Goal: Task Accomplishment & Management: Manage account settings

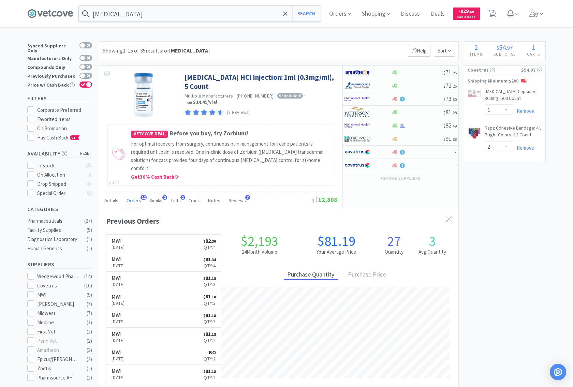
select select "1"
select select "2"
click at [154, 331] on link "MWI [DATE] $ 81 . 18 Qty: 3" at bounding box center [163, 340] width 115 height 19
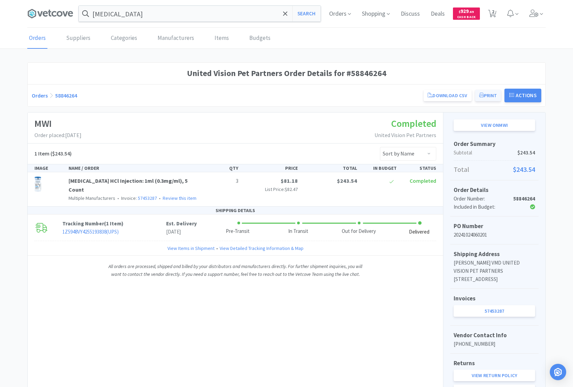
click at [493, 92] on button "Print" at bounding box center [488, 96] width 26 height 12
select select "1"
select select "2"
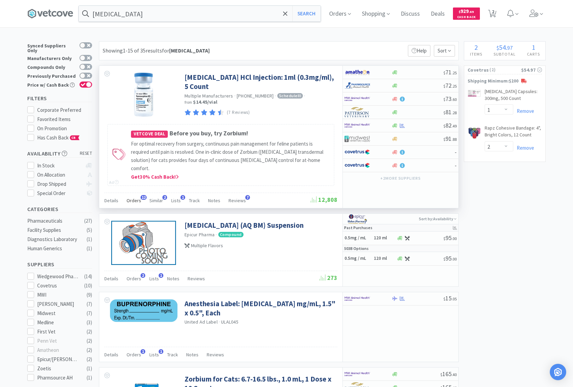
click at [134, 198] on span "Orders" at bounding box center [134, 201] width 15 height 6
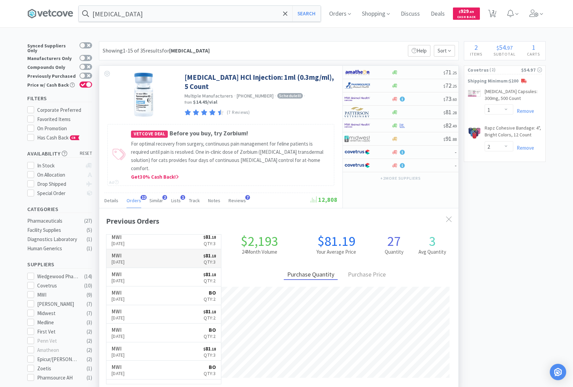
scroll to position [72, 0]
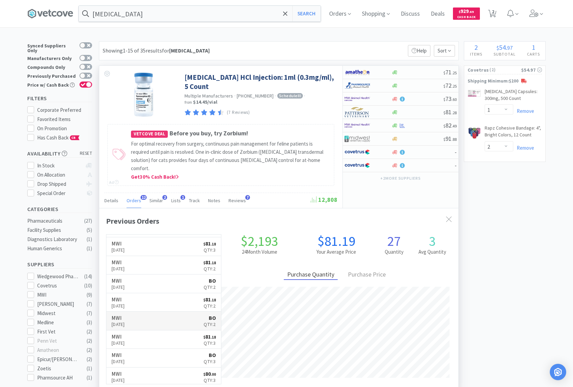
click at [125, 321] on p "[DATE]" at bounding box center [118, 325] width 13 height 8
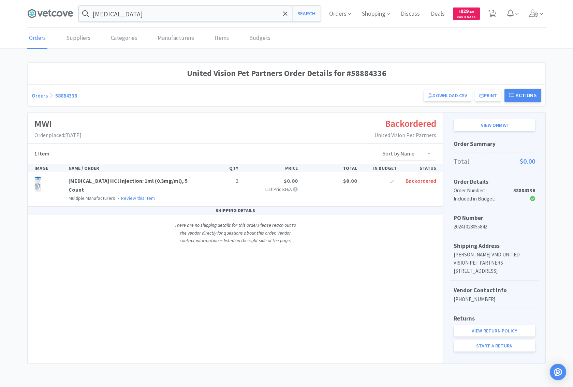
select select "1"
select select "2"
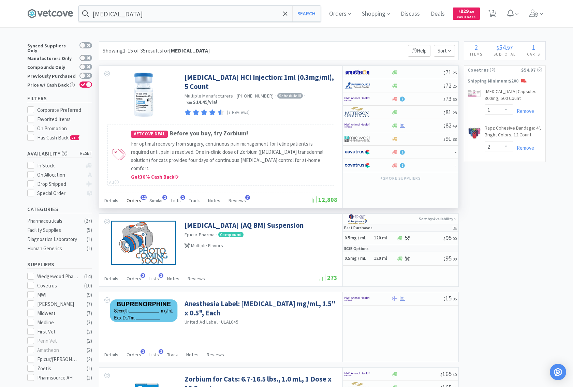
click at [130, 198] on span "Orders" at bounding box center [134, 201] width 15 height 6
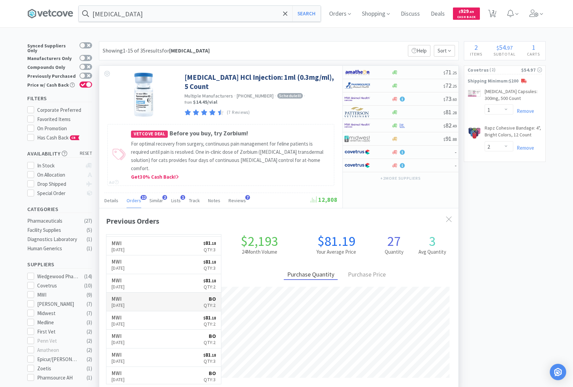
scroll to position [72, 0]
click at [146, 256] on link "MWI [DATE] $ 81 . 18 Qty: 2" at bounding box center [163, 265] width 115 height 19
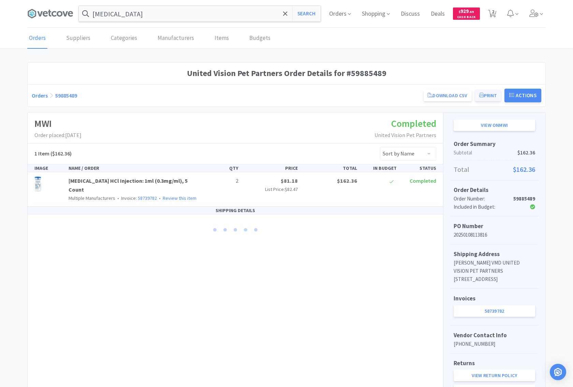
click at [479, 99] on button "Print" at bounding box center [488, 96] width 26 height 12
select select "1"
select select "2"
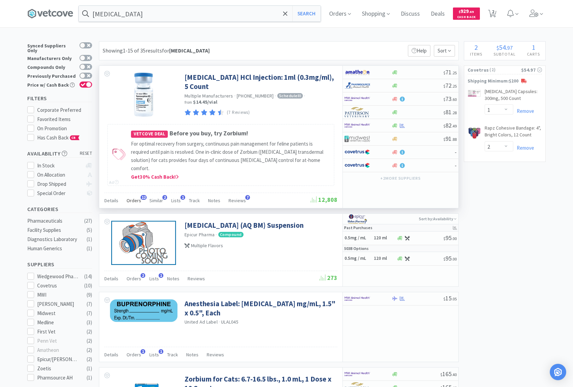
click at [133, 198] on span "Orders" at bounding box center [134, 201] width 15 height 6
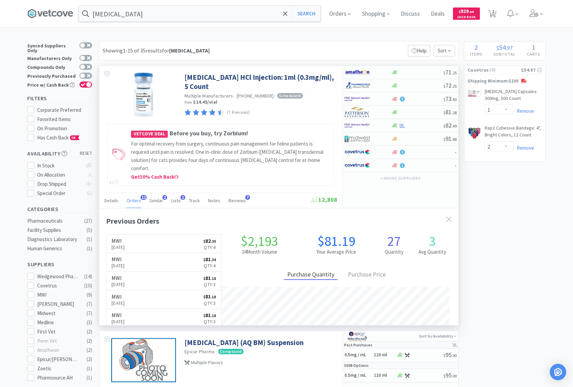
scroll to position [183, 359]
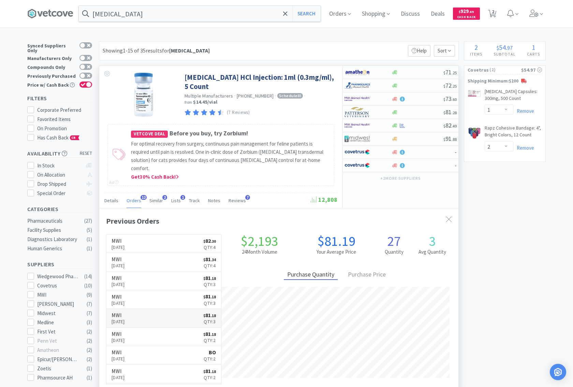
click at [125, 318] on p "[DATE]" at bounding box center [118, 322] width 13 height 8
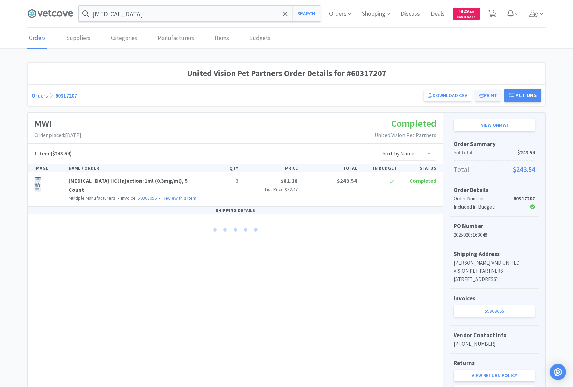
click at [488, 92] on button "Print" at bounding box center [488, 96] width 26 height 12
select select "1"
select select "2"
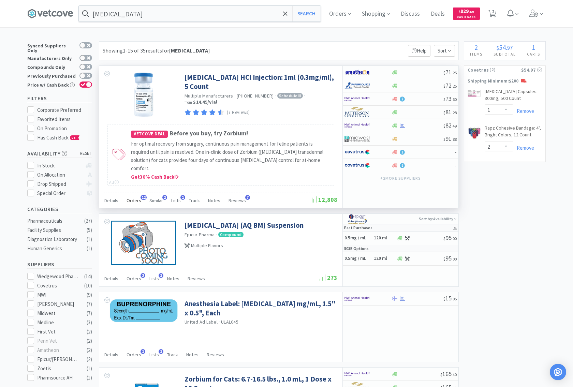
click at [133, 198] on span "Orders" at bounding box center [134, 201] width 15 height 6
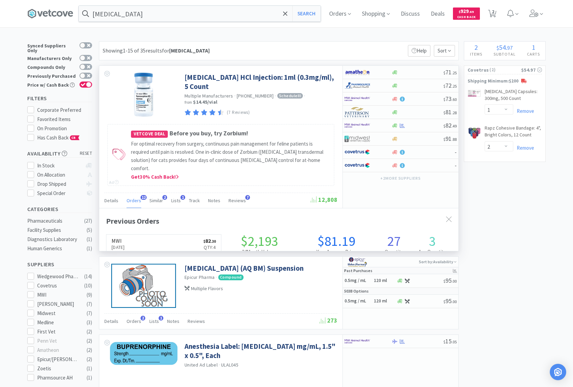
scroll to position [183, 359]
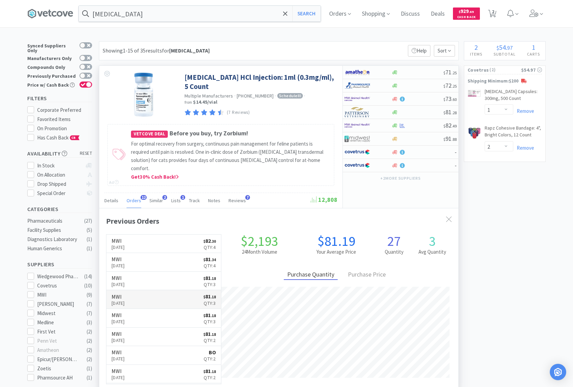
click at [149, 292] on link "MWI [DATE] $ 81 . 18 Qty: 3" at bounding box center [163, 299] width 115 height 19
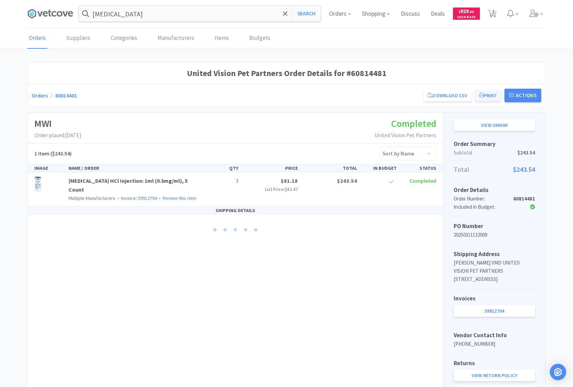
click at [481, 97] on button "Print" at bounding box center [488, 96] width 26 height 12
select select "1"
select select "2"
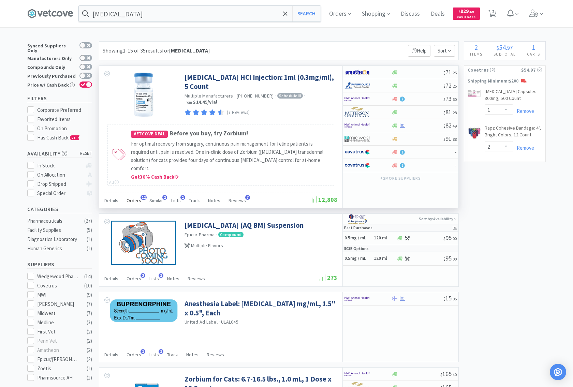
click at [132, 198] on span "Orders" at bounding box center [134, 201] width 15 height 6
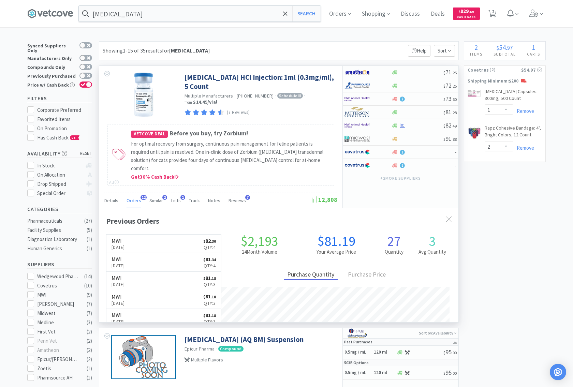
scroll to position [183, 359]
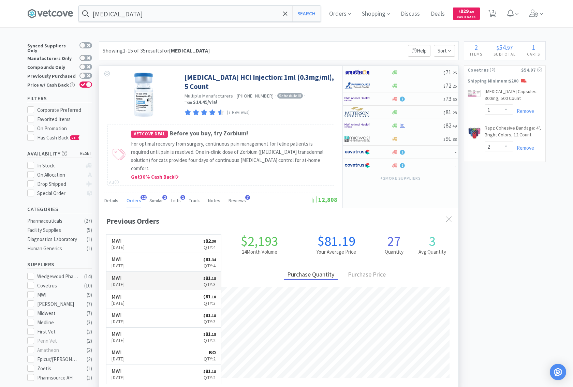
click at [145, 273] on link "MWI [DATE] $ 81 . 18 Qty: 3" at bounding box center [163, 281] width 115 height 19
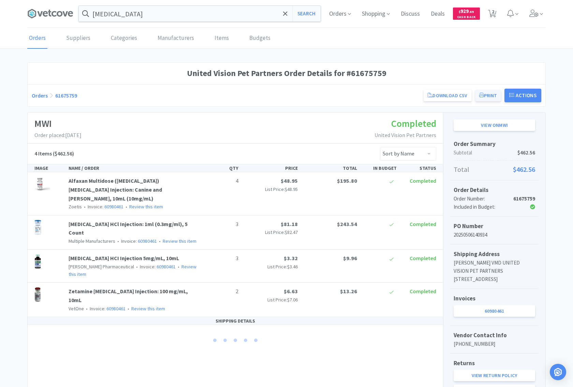
click at [485, 98] on button "Print" at bounding box center [488, 96] width 26 height 12
select select "1"
select select "2"
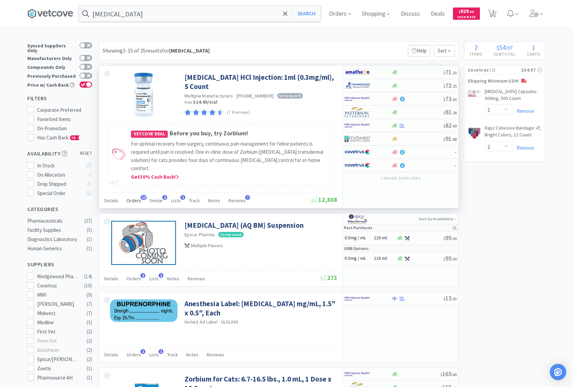
click at [131, 198] on span "Orders" at bounding box center [134, 201] width 15 height 6
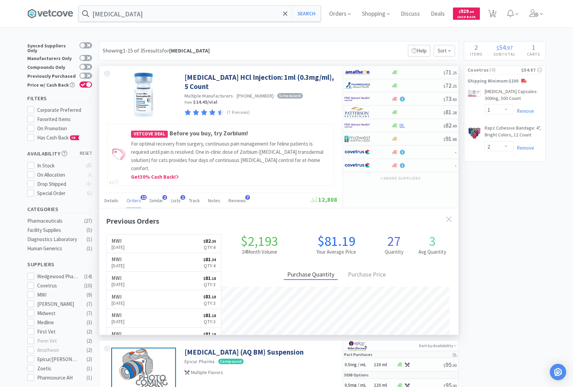
scroll to position [183, 359]
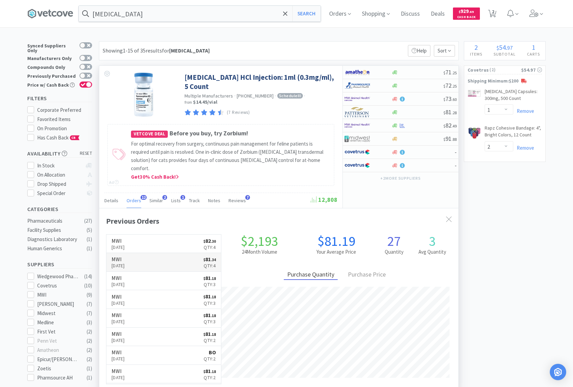
click at [142, 256] on link "MWI [DATE] $ 81 . 34 Qty: 4" at bounding box center [163, 262] width 115 height 19
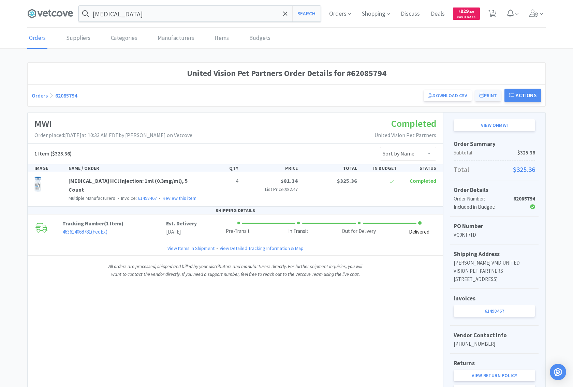
click at [491, 95] on button "Print" at bounding box center [488, 96] width 26 height 12
select select "1"
select select "2"
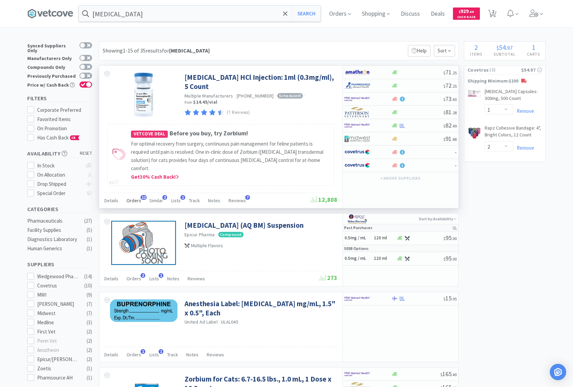
click at [137, 198] on span "Orders" at bounding box center [134, 201] width 15 height 6
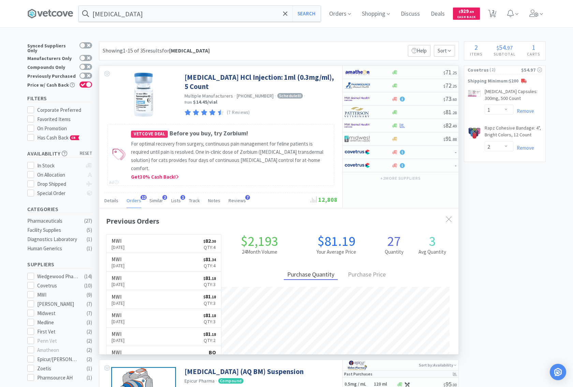
scroll to position [183, 359]
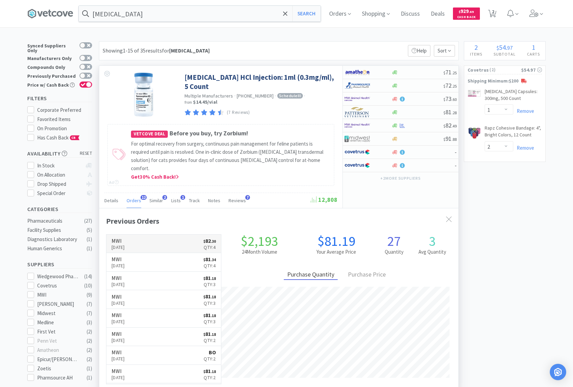
click at [125, 244] on p "[DATE]" at bounding box center [118, 248] width 13 height 8
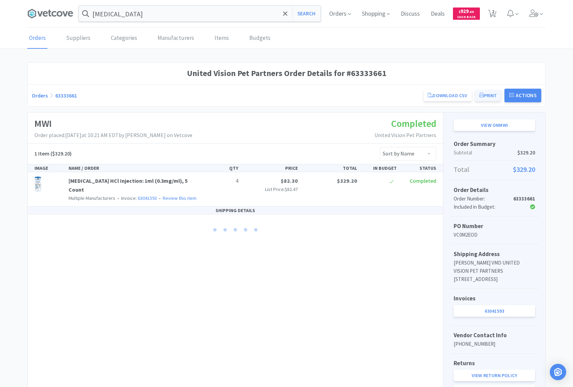
click at [491, 99] on button "Print" at bounding box center [488, 96] width 26 height 12
select select "1"
select select "2"
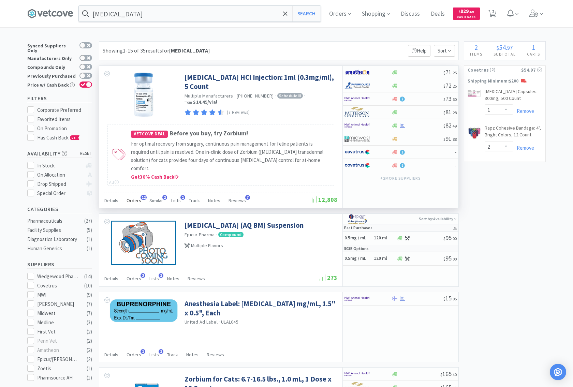
click at [129, 198] on span "Orders" at bounding box center [134, 201] width 15 height 6
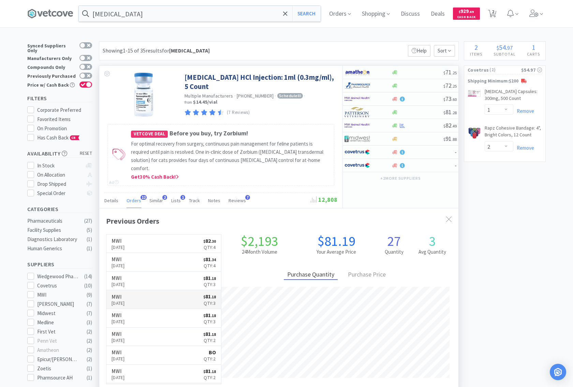
scroll to position [72, 0]
click at [161, 350] on link "MWI [DATE] BO Qty: 3" at bounding box center [163, 358] width 115 height 18
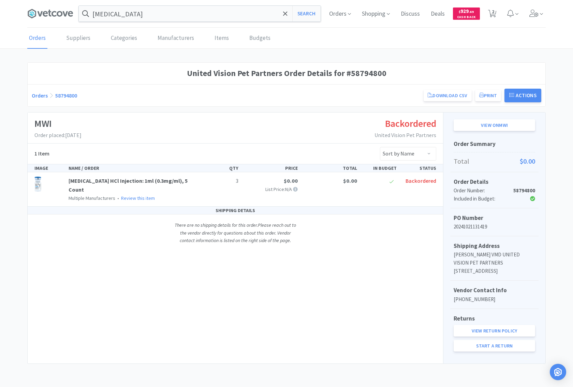
select select "1"
select select "2"
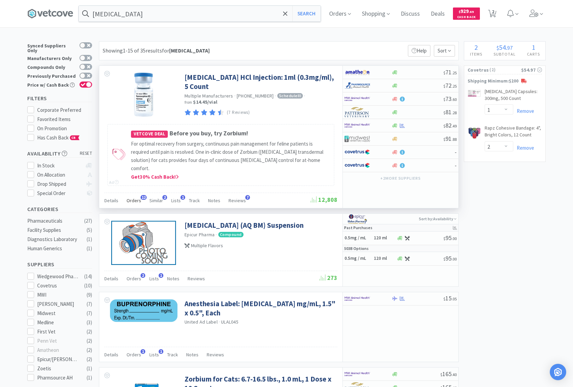
click at [131, 195] on div "Orders 12" at bounding box center [134, 201] width 15 height 13
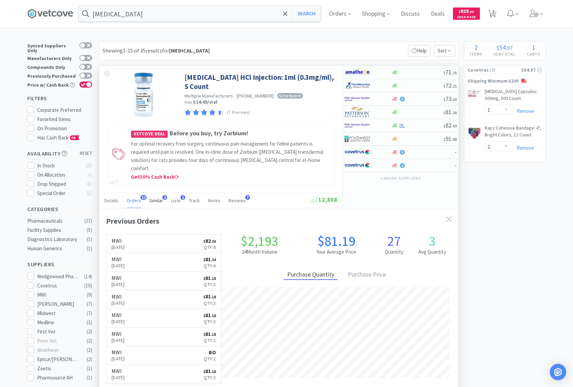
click at [154, 198] on span "Similar" at bounding box center [156, 201] width 14 height 6
